Goal: Task Accomplishment & Management: Manage account settings

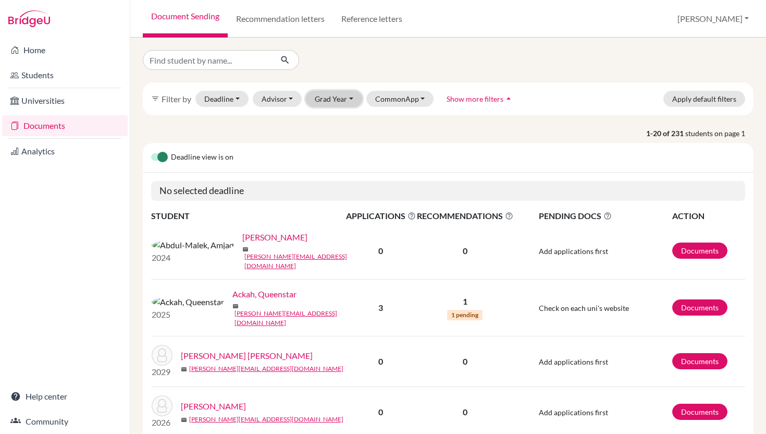
click at [349, 102] on button "Grad Year" at bounding box center [334, 99] width 56 height 16
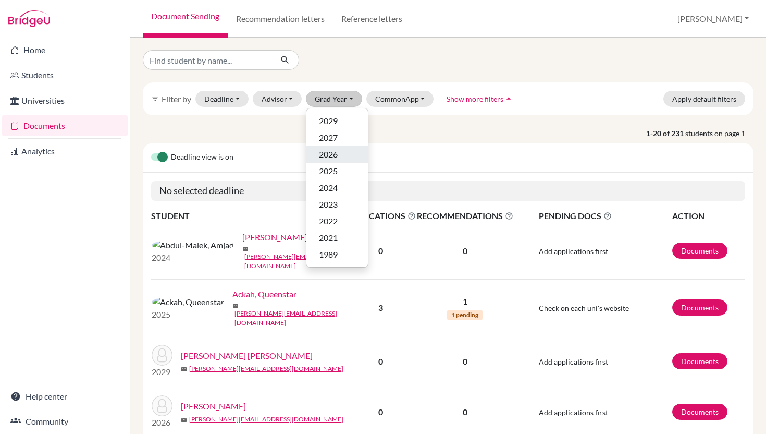
click at [332, 156] on span "2026" at bounding box center [328, 154] width 19 height 13
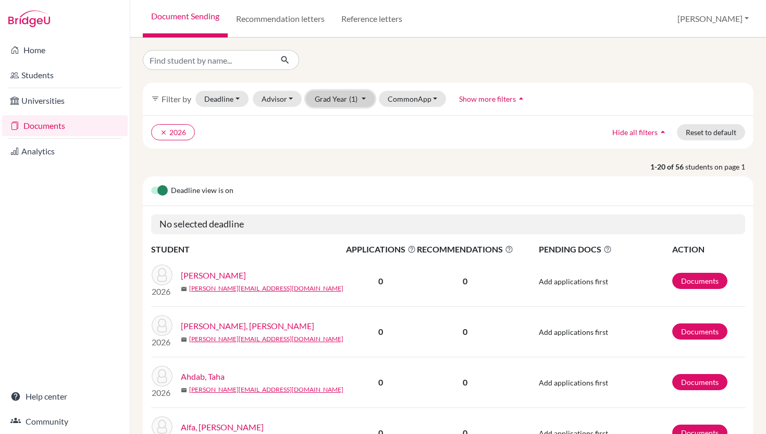
click at [360, 98] on button "Grad Year (1)" at bounding box center [340, 99] width 69 height 16
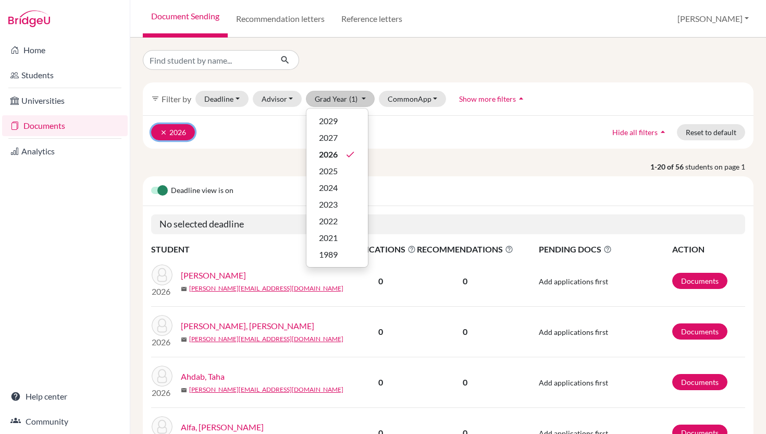
click at [162, 133] on icon "clear" at bounding box center [163, 132] width 7 height 7
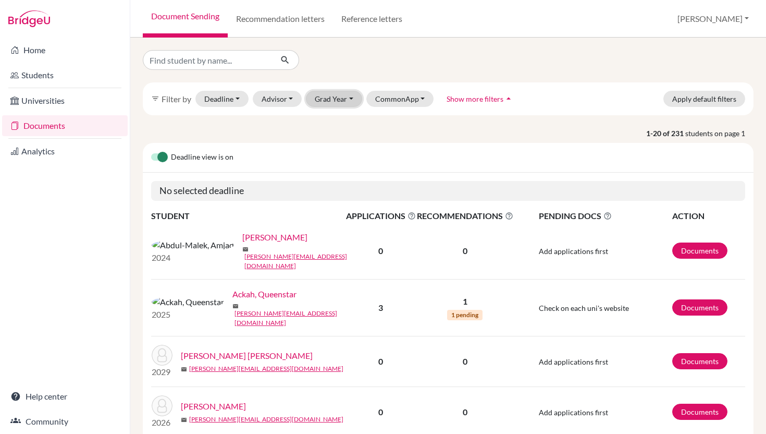
click at [349, 95] on button "Grad Year" at bounding box center [334, 99] width 56 height 16
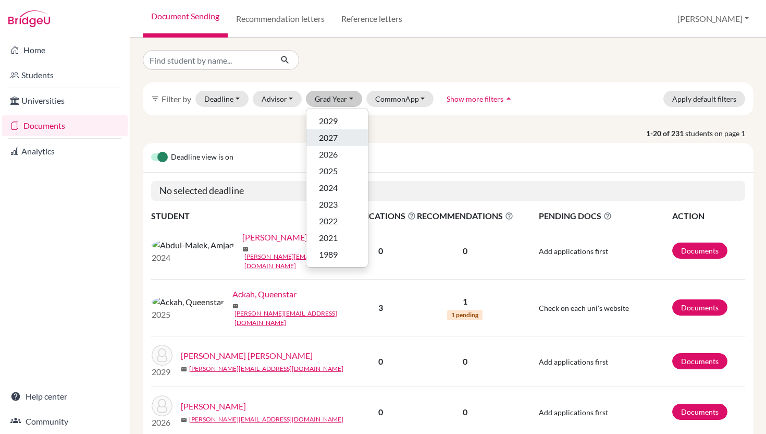
click at [335, 142] on span "2027" at bounding box center [328, 137] width 19 height 13
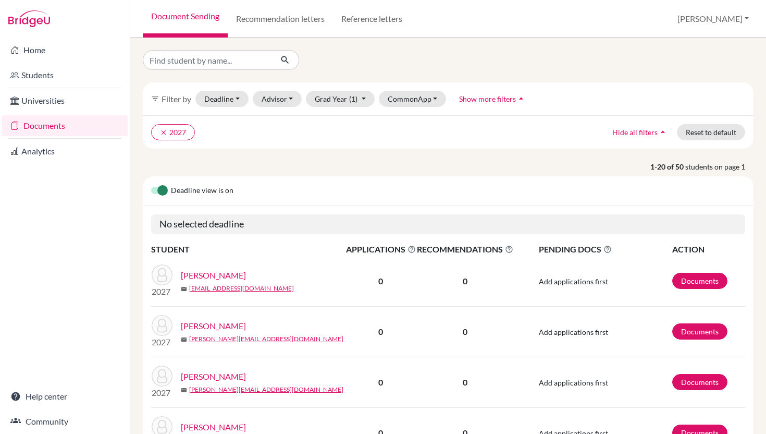
click at [151, 184] on label at bounding box center [151, 184] width 0 height 0
click at [159, 189] on input "checkbox" at bounding box center [155, 189] width 8 height 10
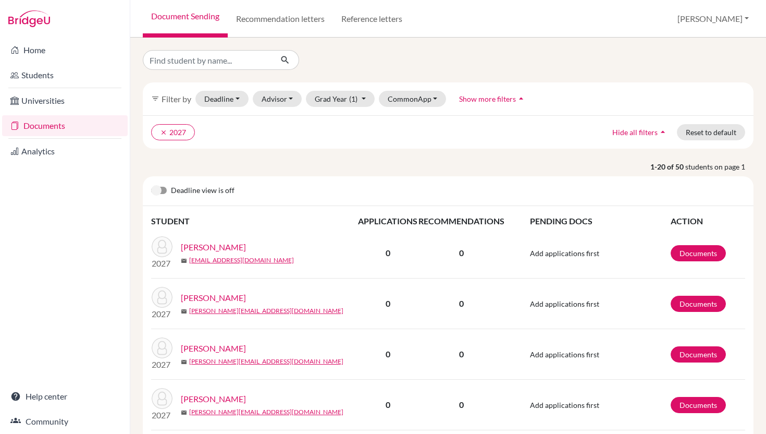
click at [151, 184] on label at bounding box center [151, 184] width 0 height 0
click at [159, 188] on input "checkbox" at bounding box center [155, 189] width 8 height 10
